Goal: Check status: Check status

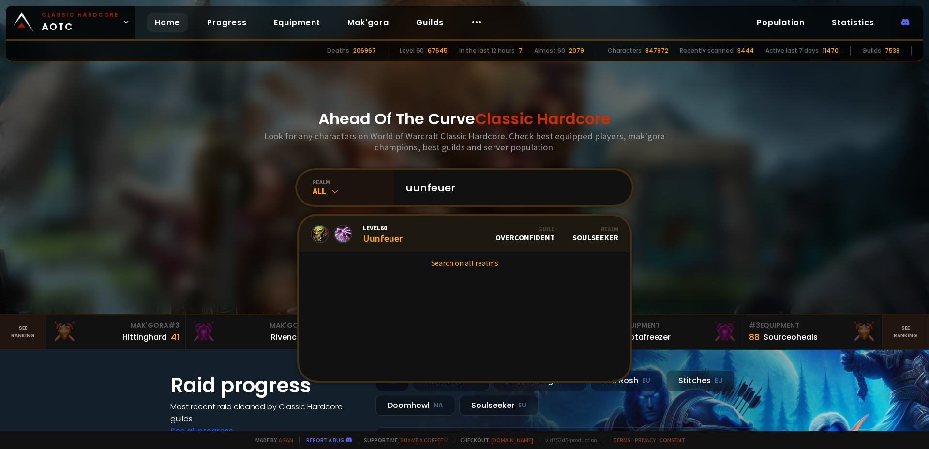
type input "uunfeuer"
click at [391, 236] on div "Level 60 Uunfeuer" at bounding box center [383, 233] width 40 height 21
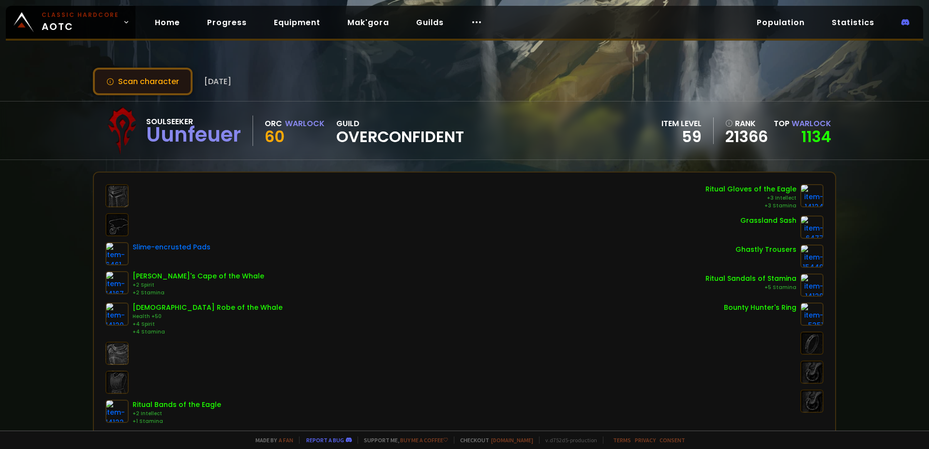
click at [140, 81] on button "Scan character" at bounding box center [143, 82] width 100 height 28
click at [158, 86] on button "Scan character" at bounding box center [143, 82] width 100 height 28
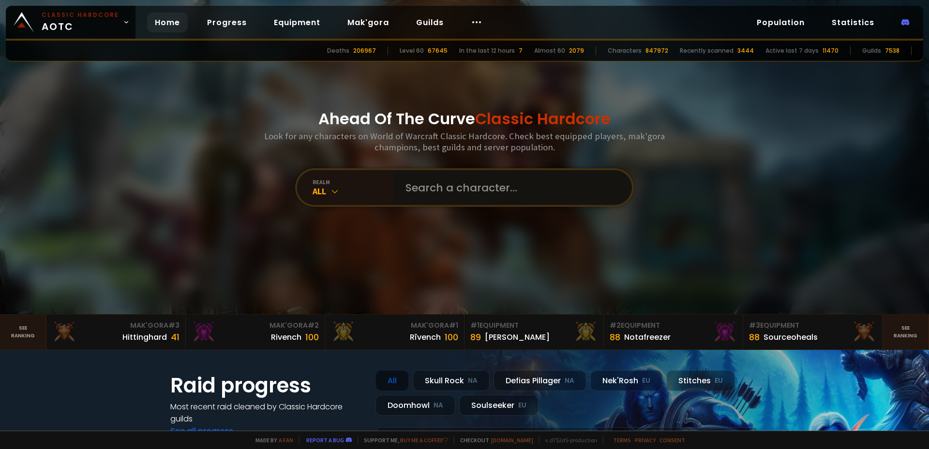
click at [491, 183] on input "text" at bounding box center [510, 187] width 221 height 35
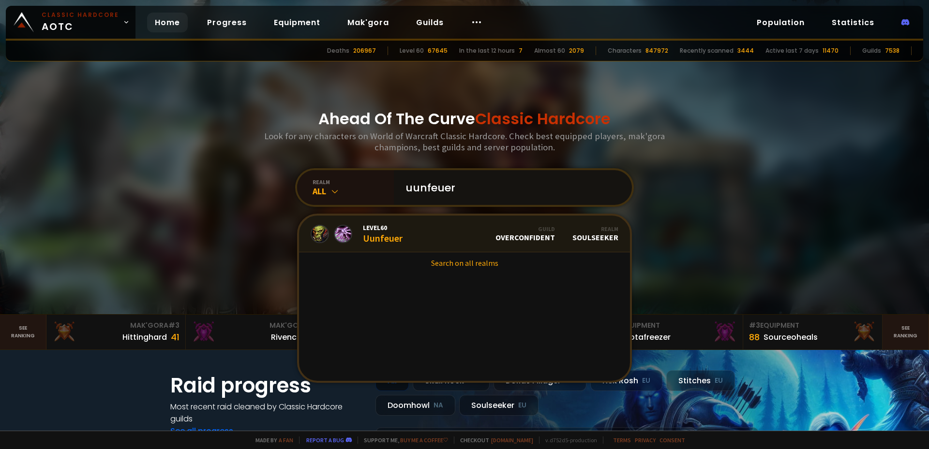
type input "uunfeuer"
click at [384, 237] on div "Level 60 Uunfeuer" at bounding box center [383, 233] width 40 height 21
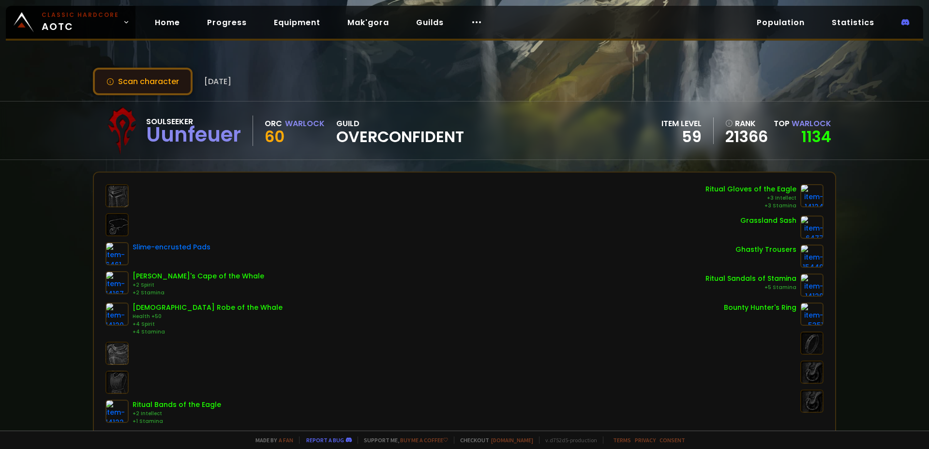
click at [161, 83] on button "Scan character" at bounding box center [143, 82] width 100 height 28
click at [788, 19] on link "Population" at bounding box center [780, 23] width 63 height 20
